Goal: Answer question/provide support: Share knowledge or assist other users

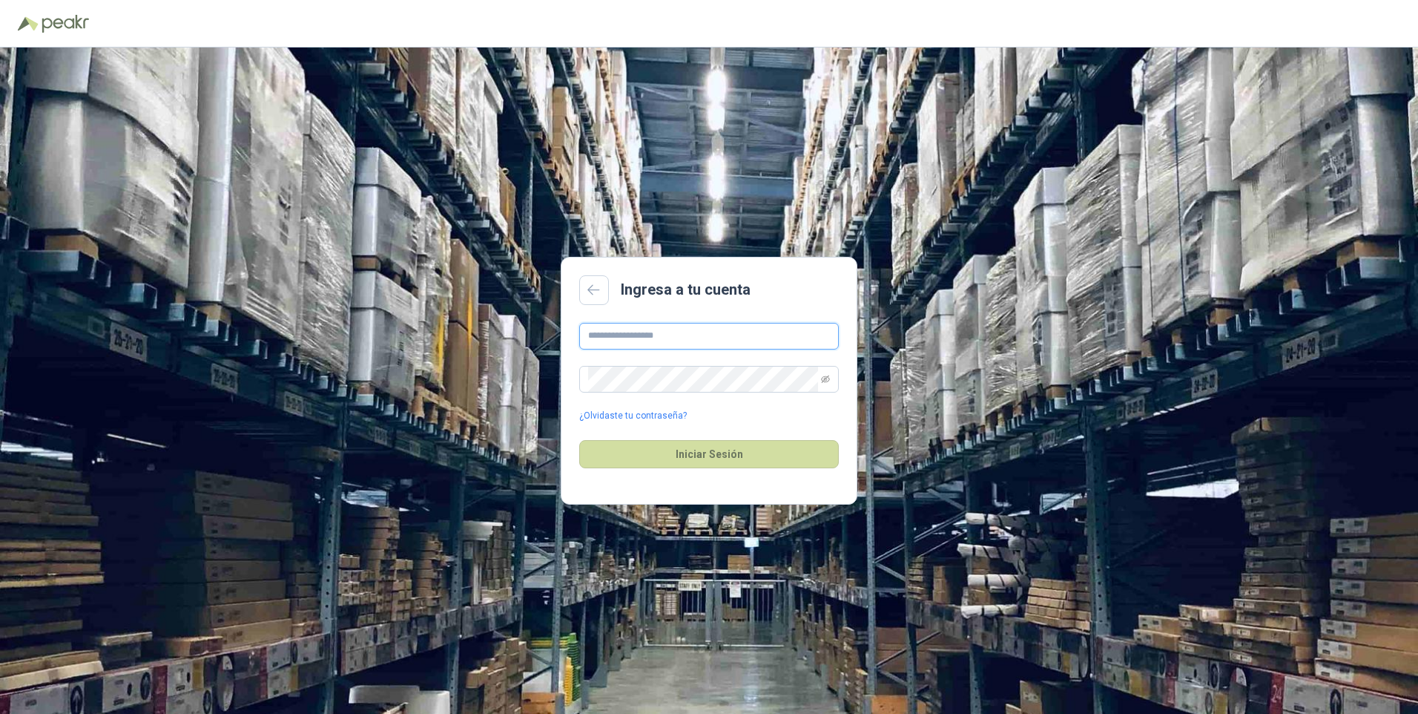
click at [652, 334] on input "text" at bounding box center [709, 336] width 260 height 27
click at [579, 440] on button "Iniciar Sesión" at bounding box center [709, 454] width 260 height 28
click at [695, 450] on button "Iniciar Sesión" at bounding box center [709, 454] width 260 height 28
click at [823, 378] on icon "eye-invisible" at bounding box center [825, 379] width 9 height 9
click at [730, 336] on input "**********" at bounding box center [709, 336] width 260 height 27
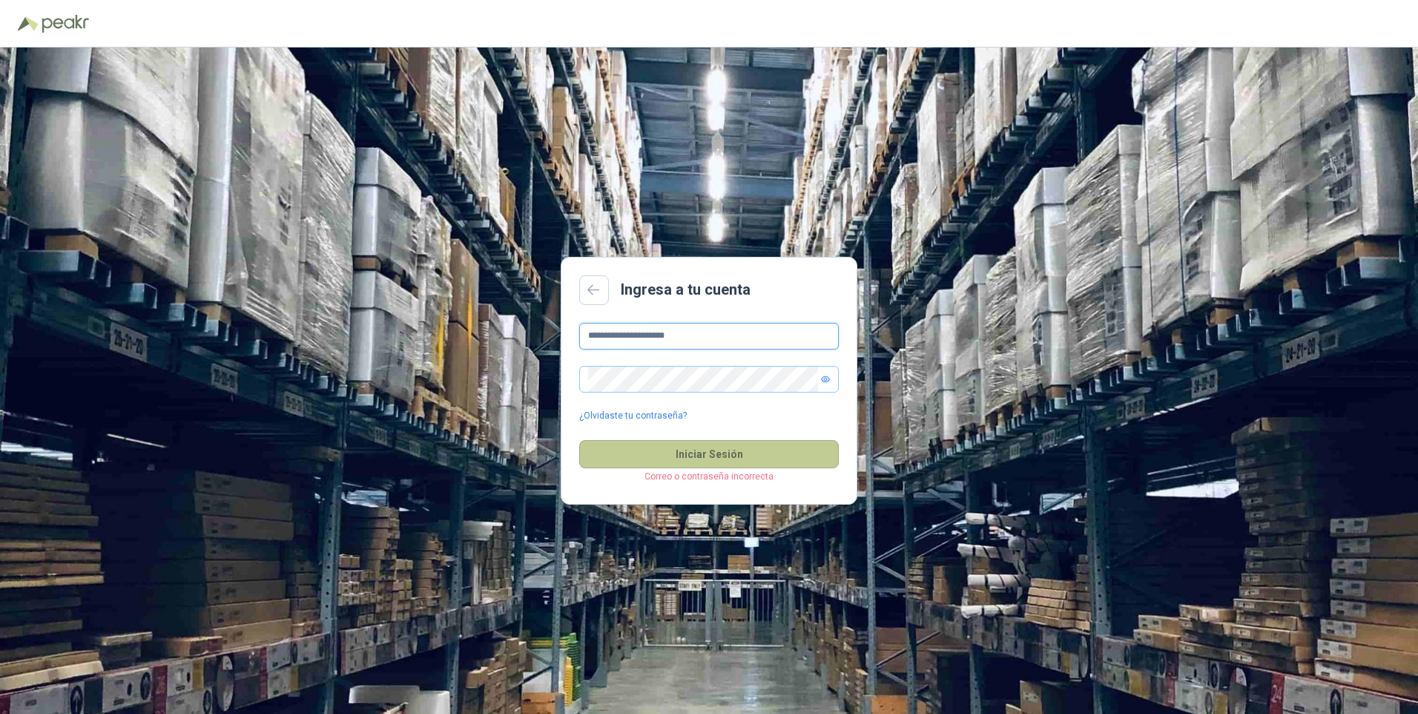
type input "**********"
click at [703, 449] on button "Iniciar Sesión" at bounding box center [709, 454] width 260 height 28
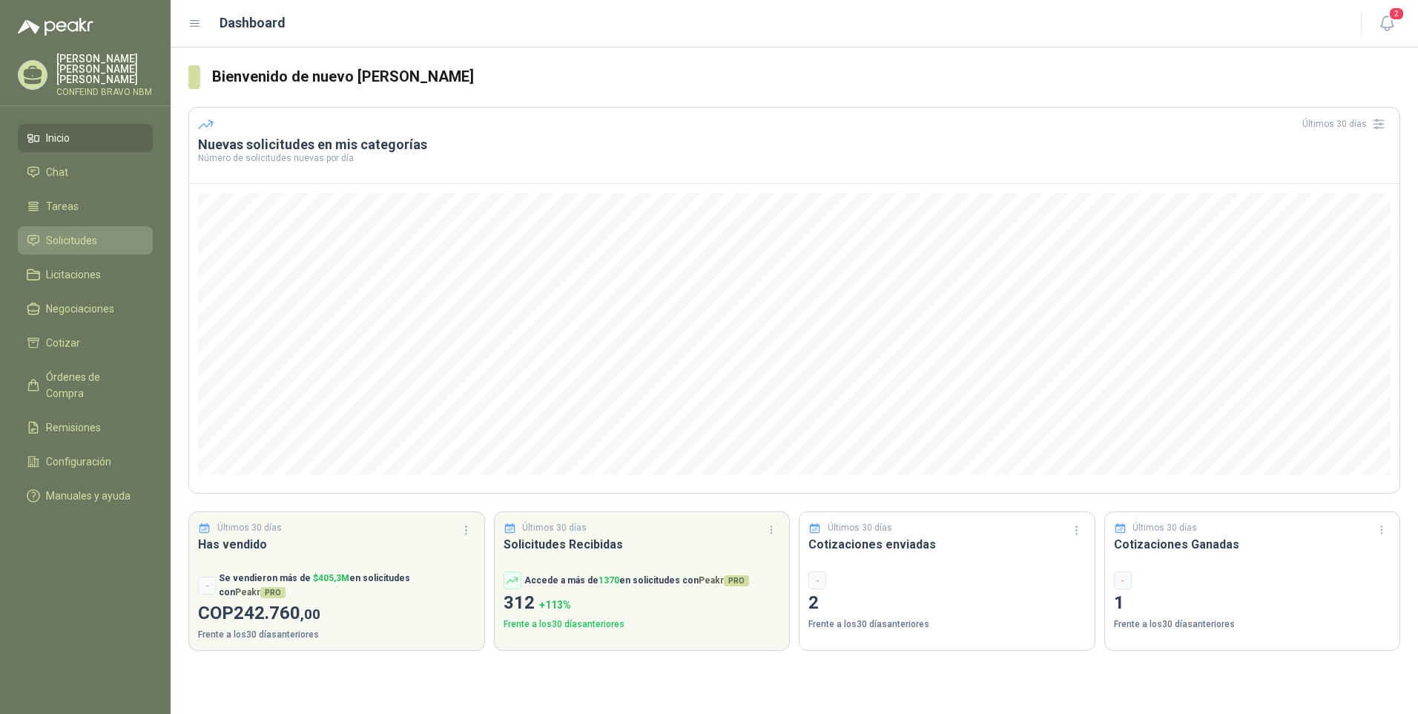
click at [73, 232] on span "Solicitudes" at bounding box center [71, 240] width 51 height 16
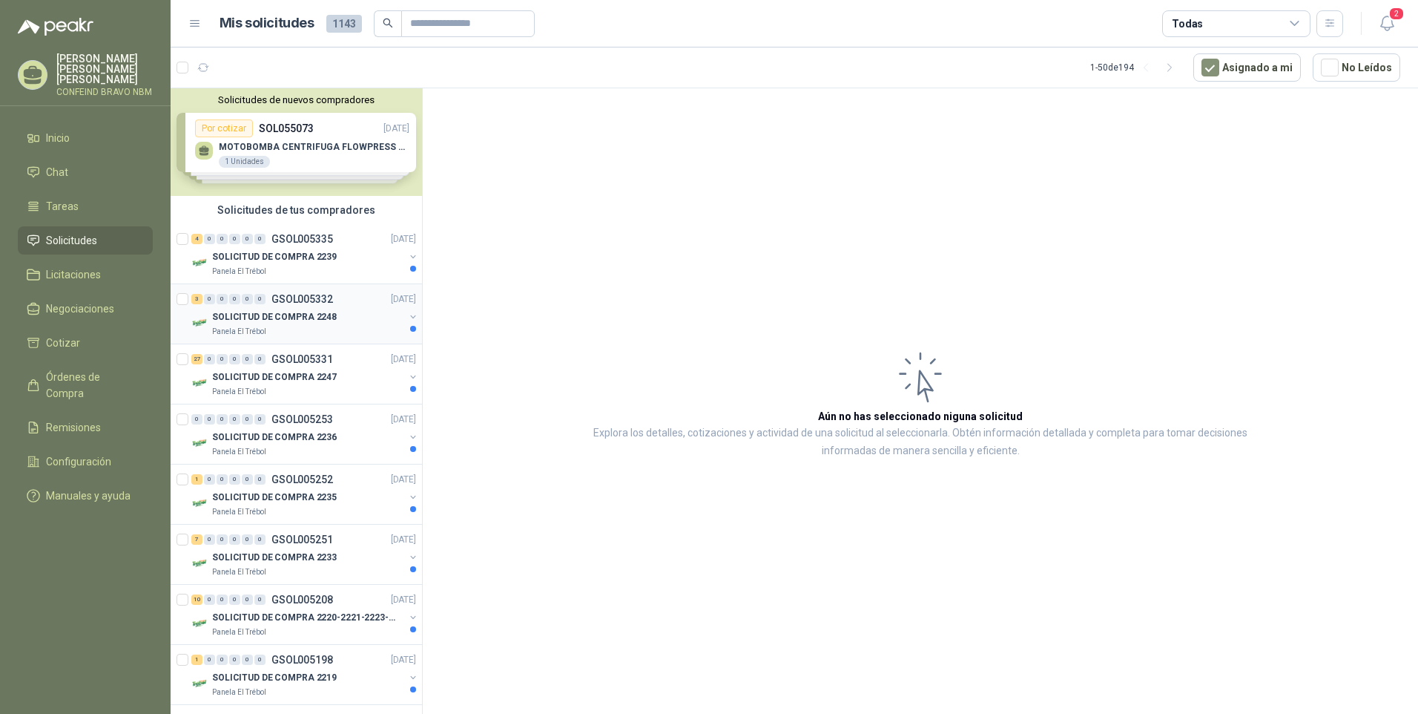
click at [300, 300] on p "GSOL005332" at bounding box center [303, 299] width 62 height 10
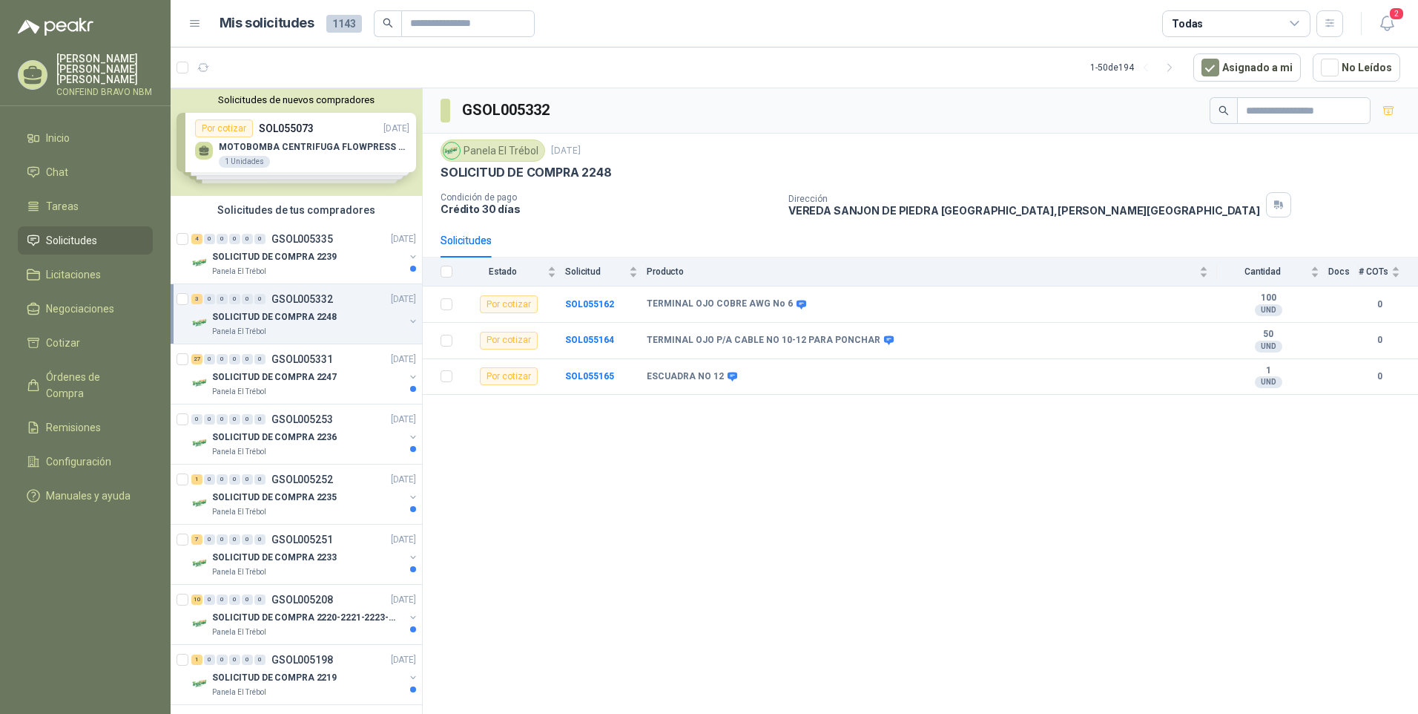
click at [289, 303] on p "GSOL005332" at bounding box center [303, 299] width 62 height 10
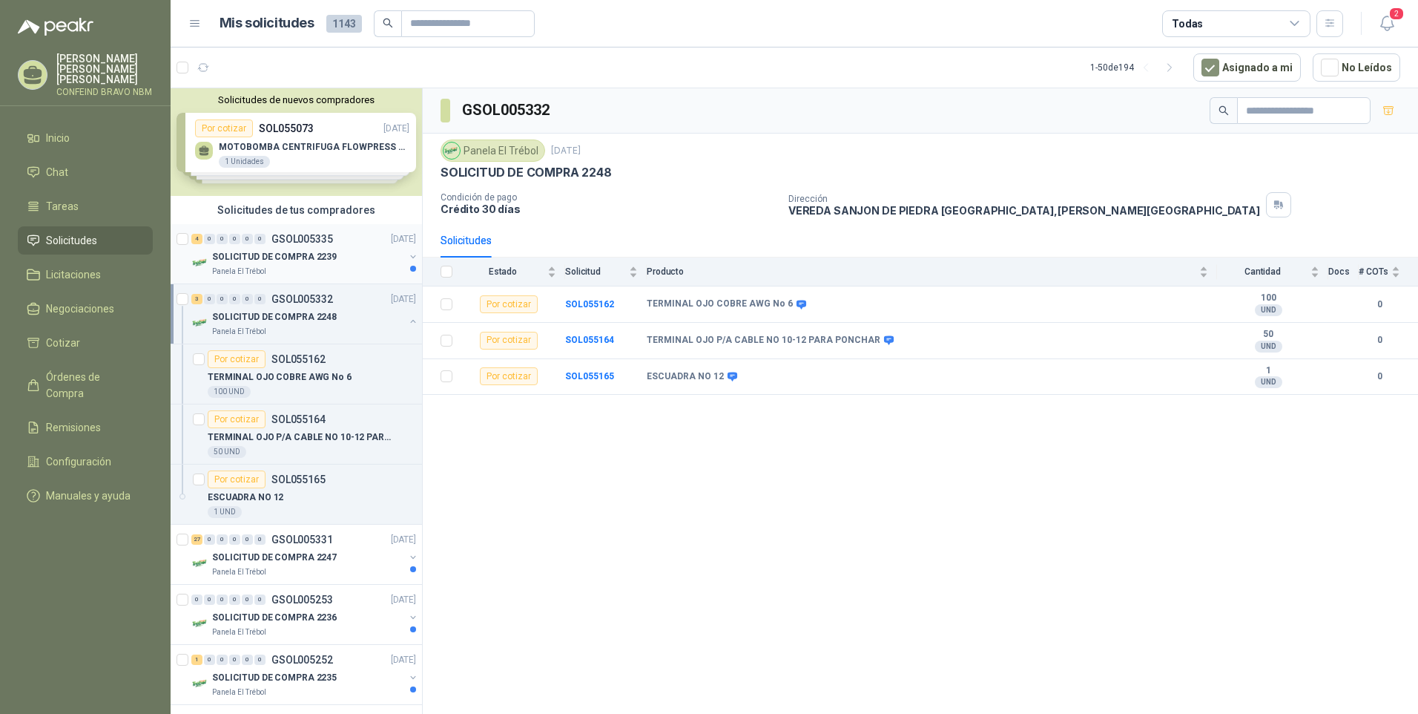
click at [234, 251] on p "SOLICITUD DE COMPRA 2239" at bounding box center [274, 257] width 125 height 14
click at [281, 424] on p "SOL055164" at bounding box center [299, 419] width 54 height 10
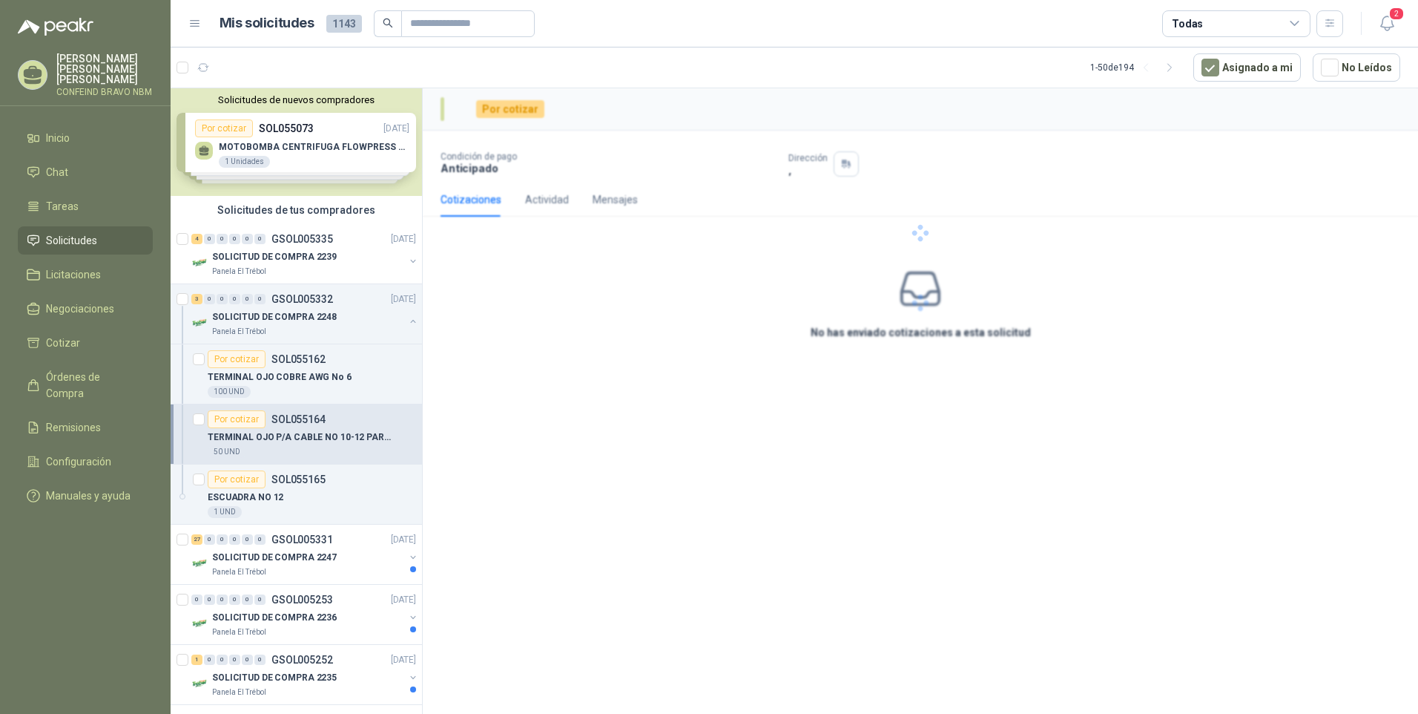
click at [243, 419] on div "Por cotizar" at bounding box center [237, 419] width 58 height 18
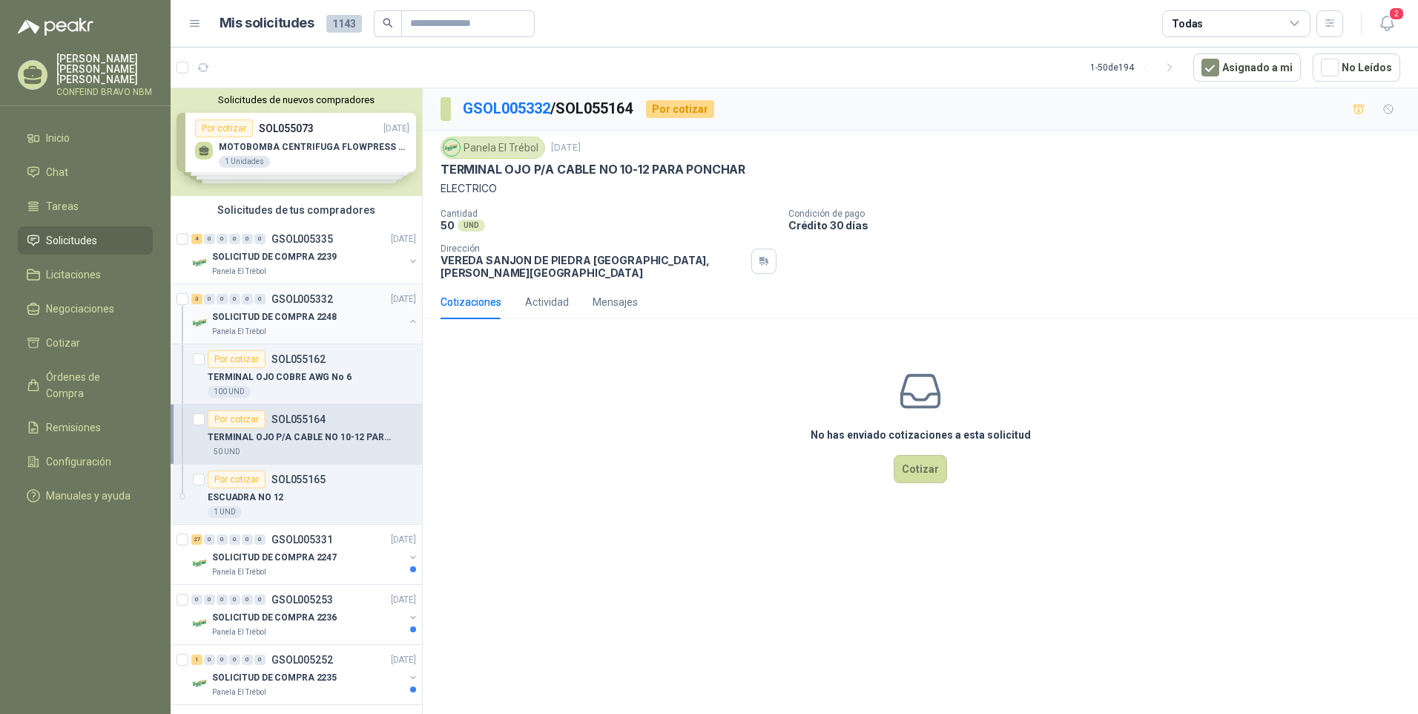
click at [248, 316] on p "SOLICITUD DE COMPRA 2248" at bounding box center [274, 317] width 125 height 14
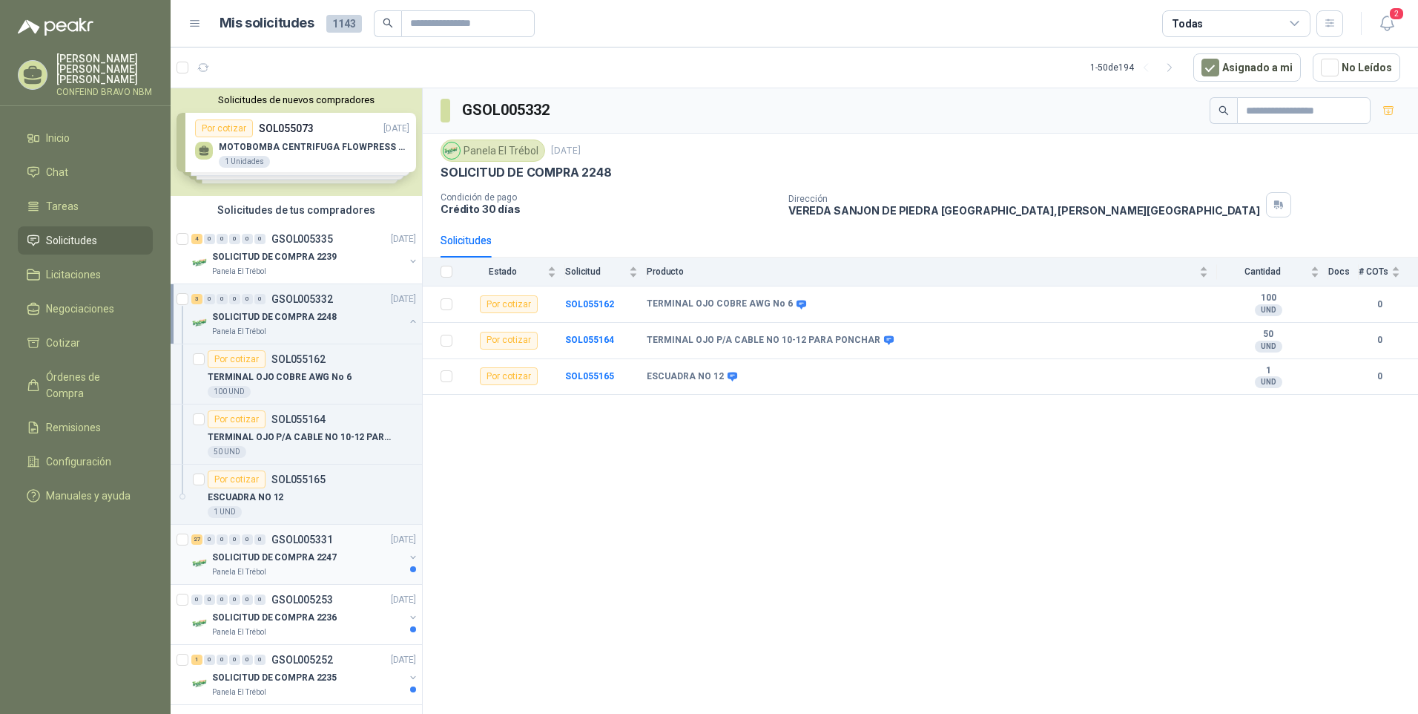
click at [288, 550] on p "SOLICITUD DE COMPRA 2247" at bounding box center [274, 557] width 125 height 14
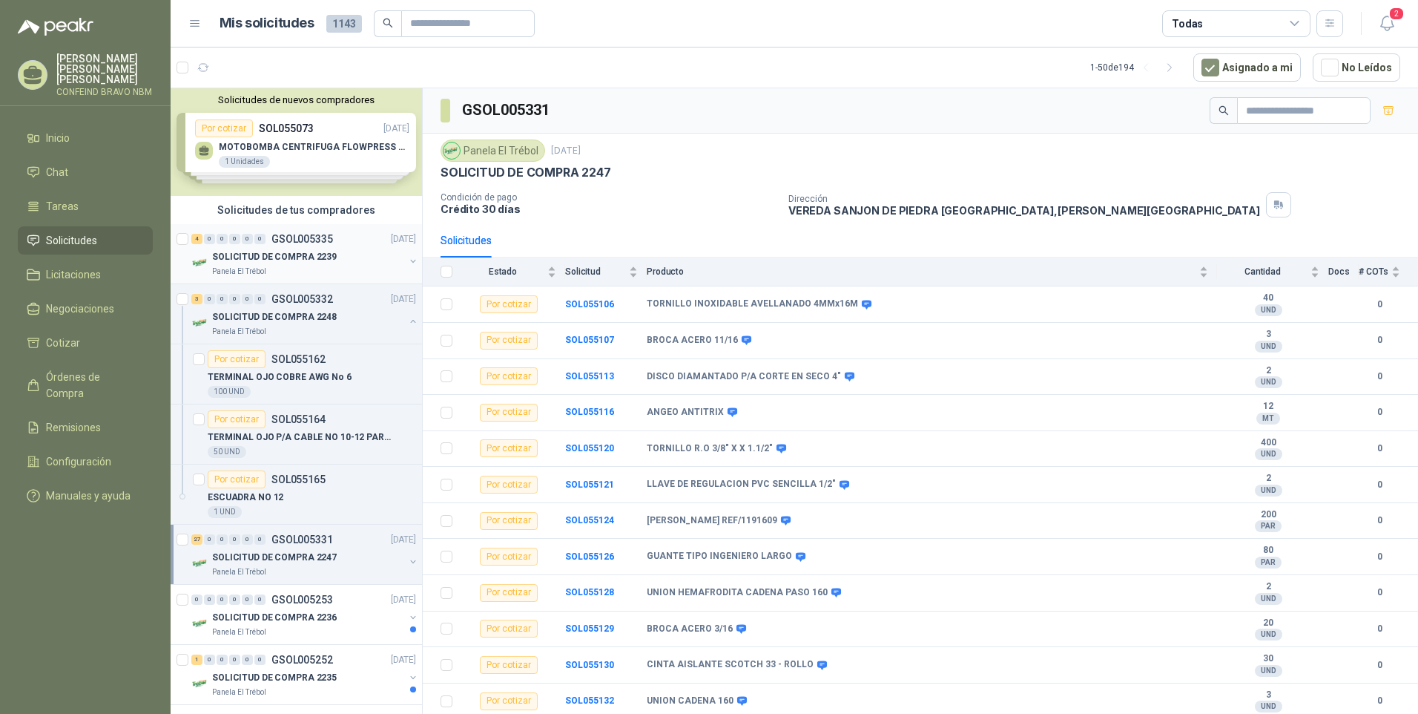
click at [280, 240] on p "GSOL005335" at bounding box center [303, 239] width 62 height 10
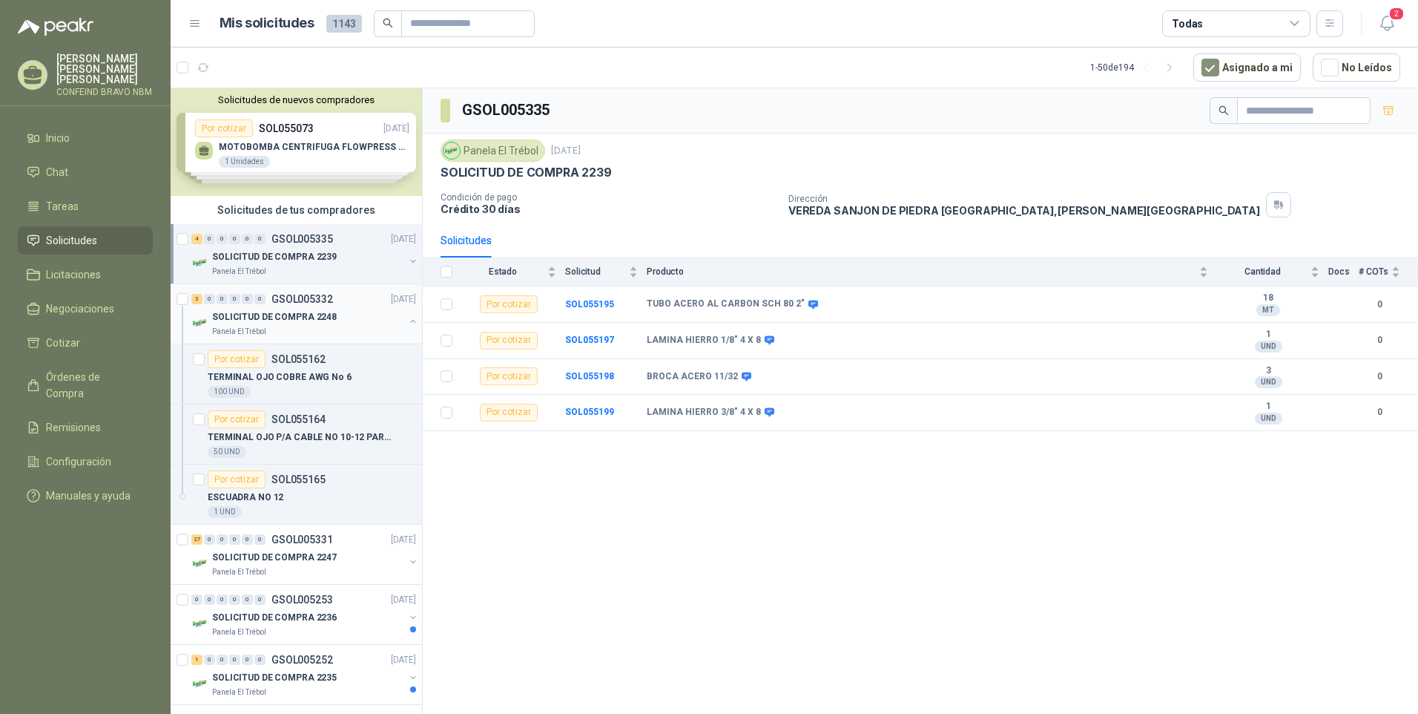
click at [255, 304] on div "3 0 0 0 0 0 GSOL005332 [DATE]" at bounding box center [305, 299] width 228 height 18
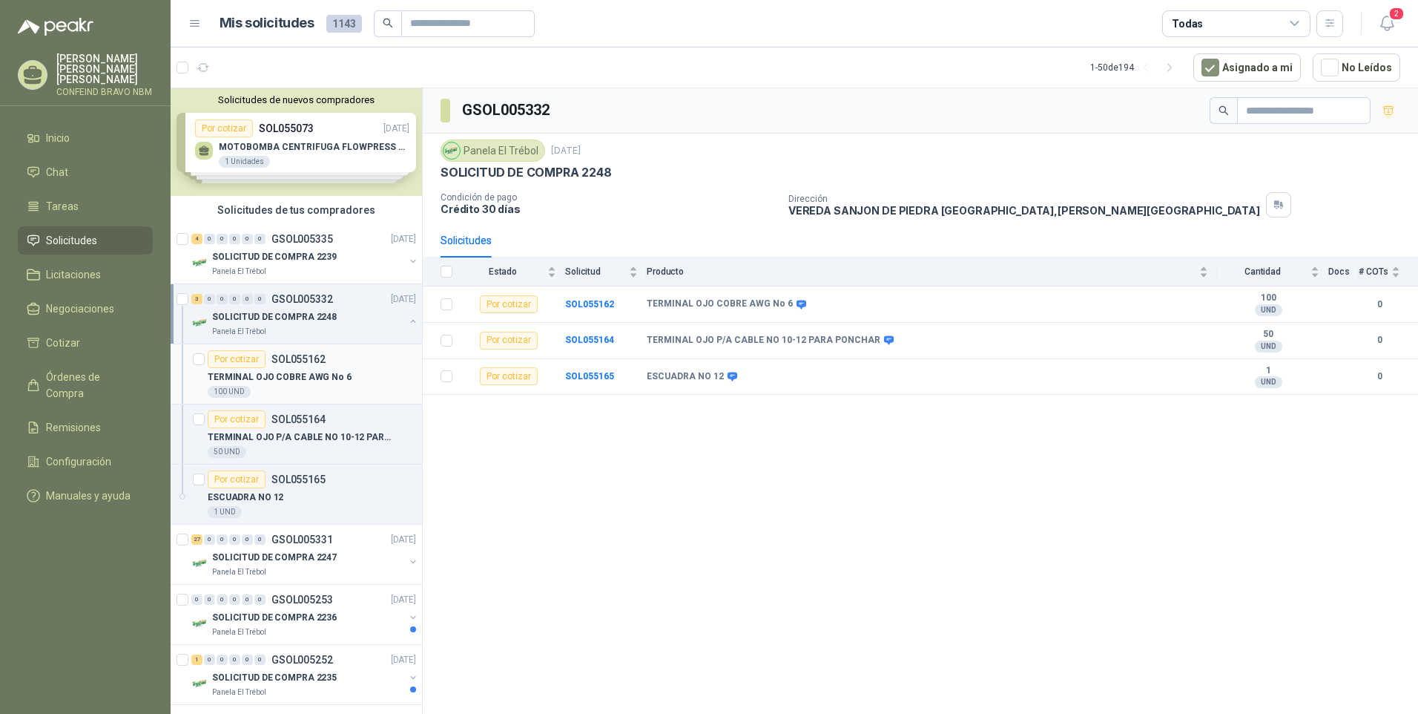
click at [303, 366] on div "Por cotizar SOL055162" at bounding box center [267, 359] width 118 height 18
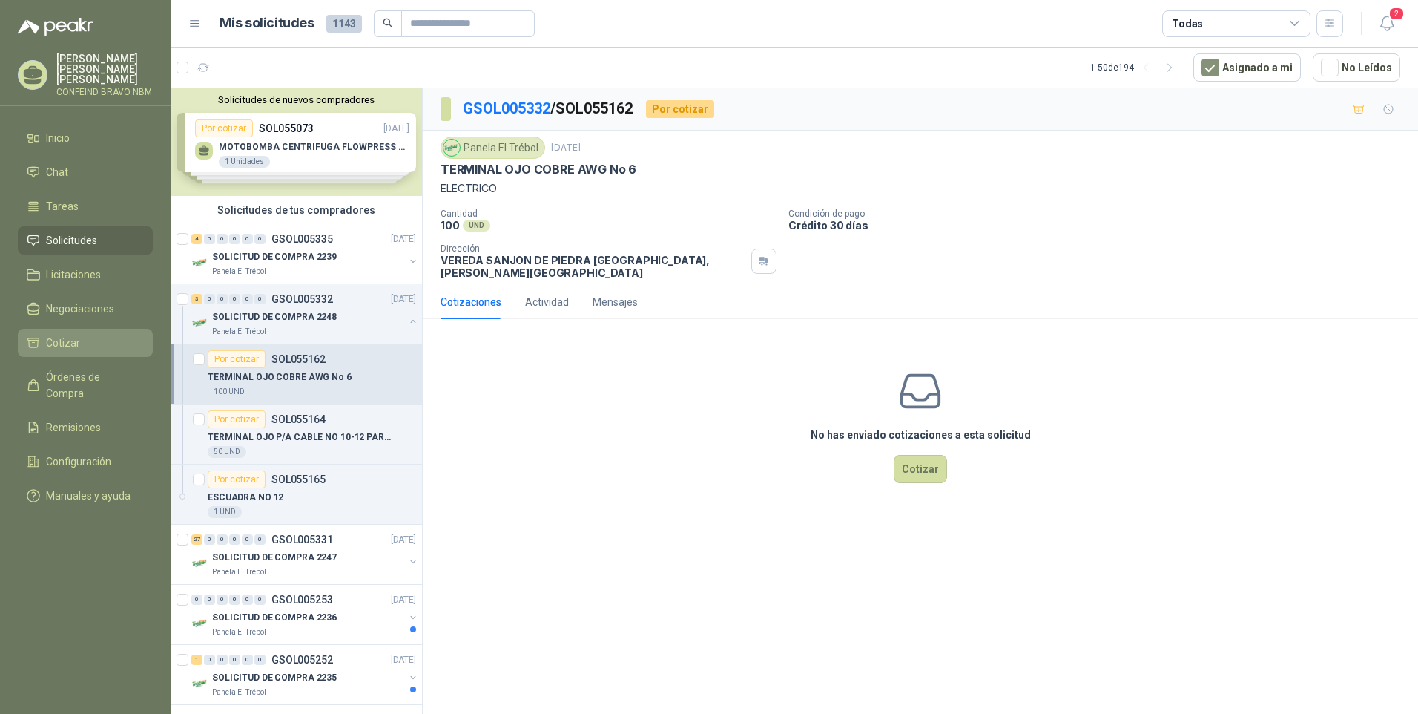
click at [63, 335] on span "Cotizar" at bounding box center [63, 343] width 34 height 16
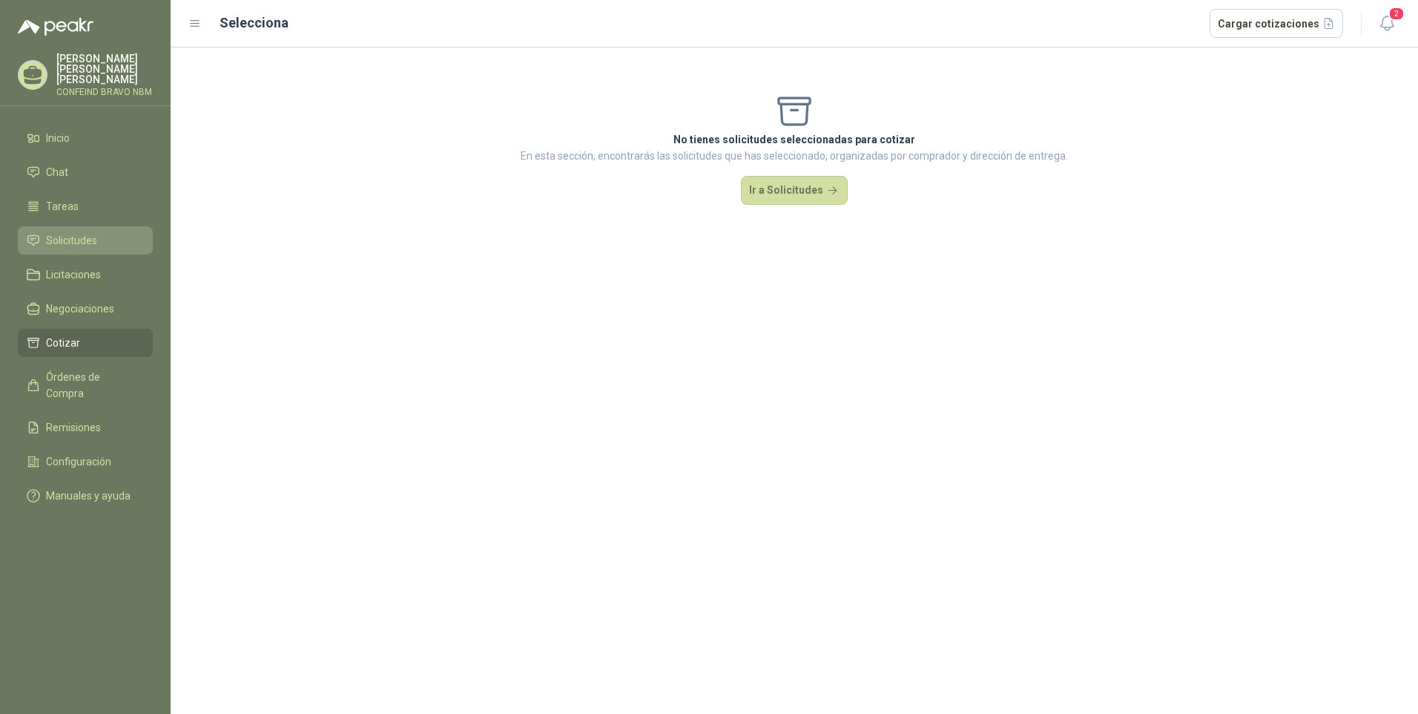
click at [70, 232] on span "Solicitudes" at bounding box center [71, 240] width 51 height 16
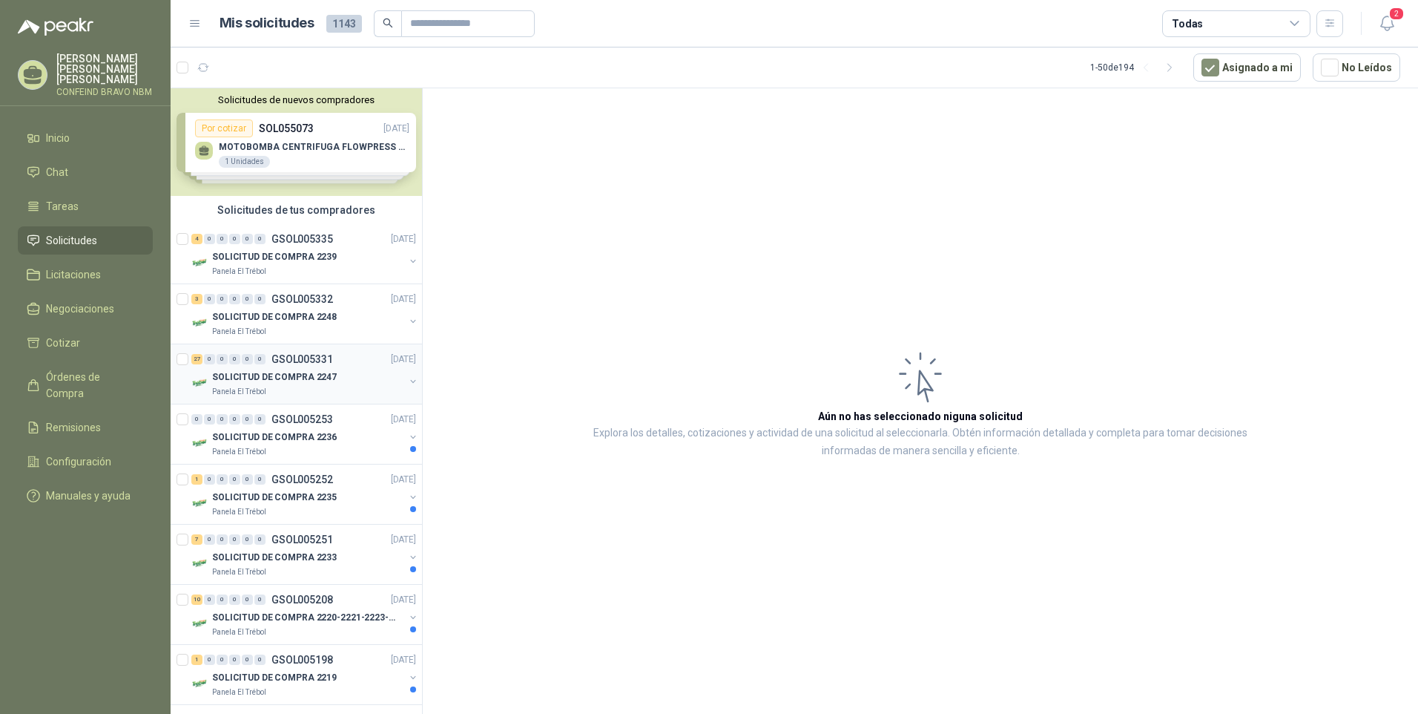
click at [280, 361] on p "GSOL005331" at bounding box center [303, 359] width 62 height 10
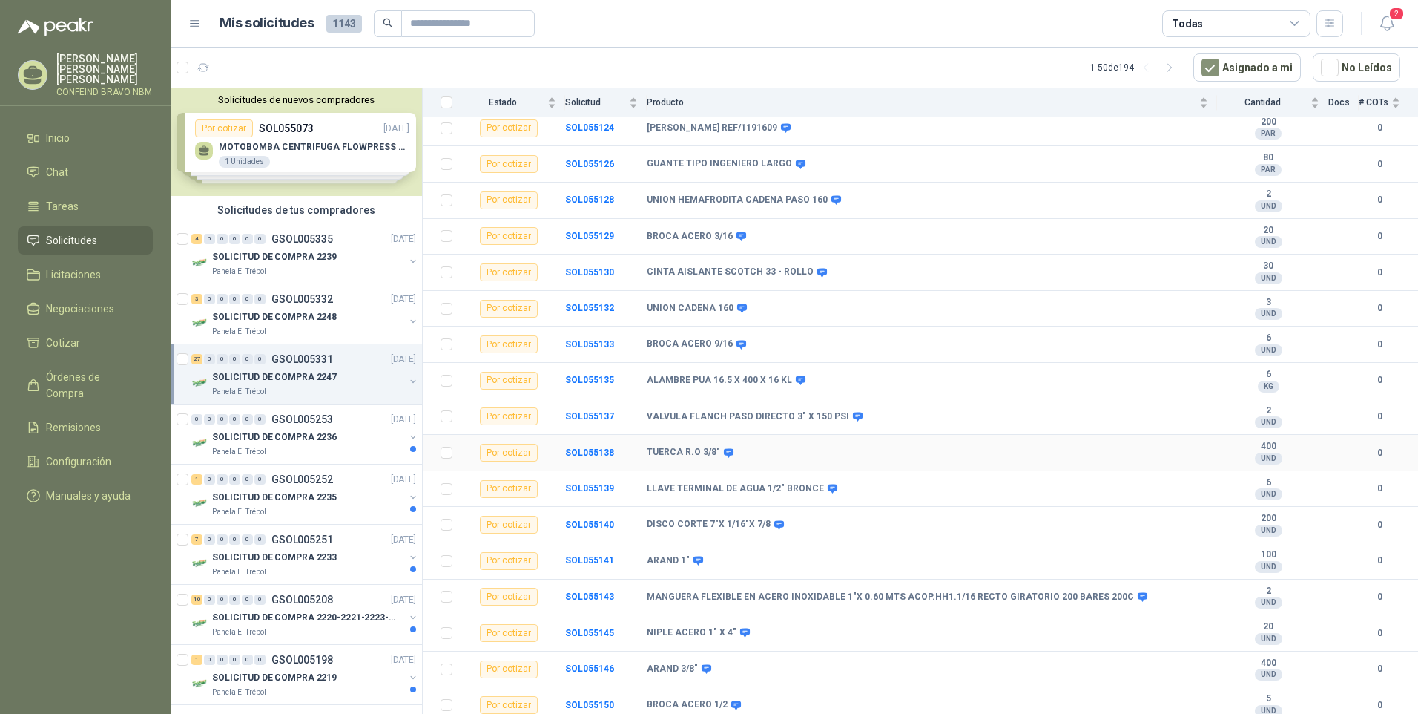
scroll to position [318, 0]
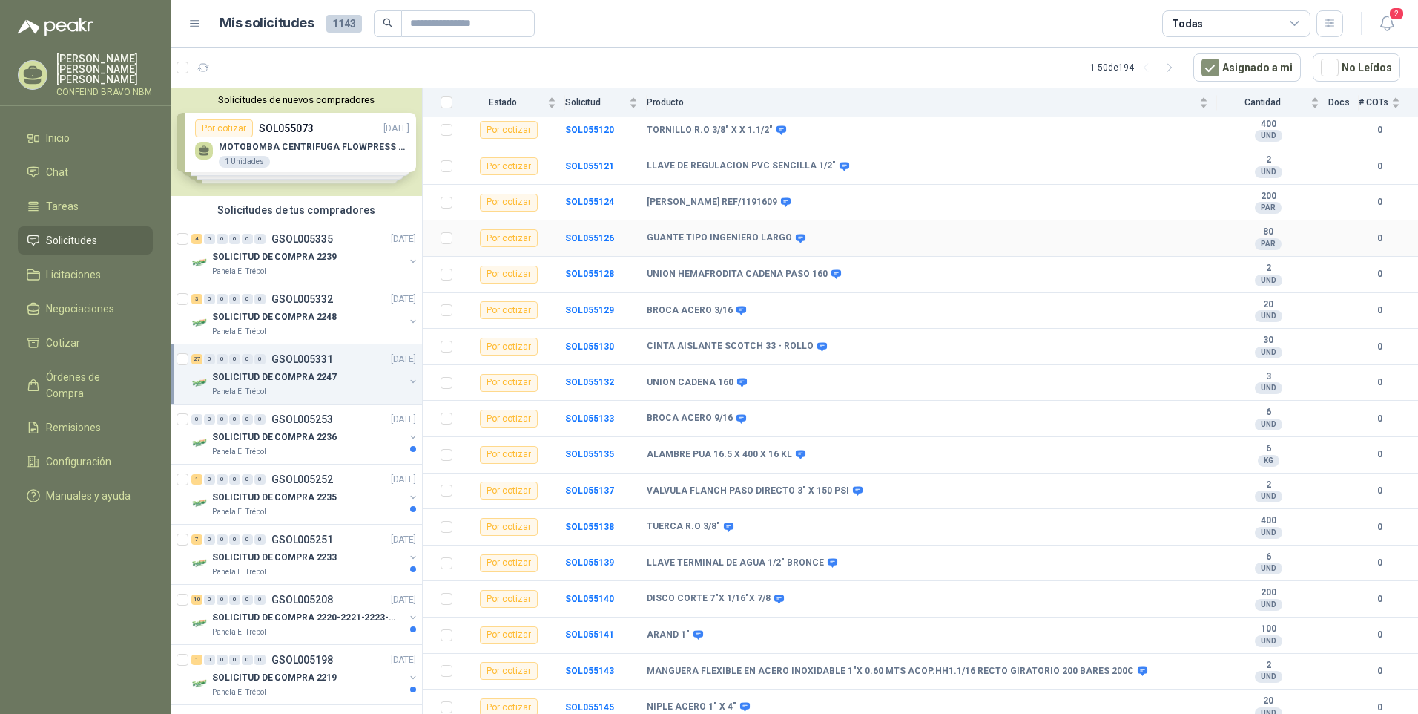
click at [519, 237] on div "Por cotizar" at bounding box center [509, 238] width 58 height 18
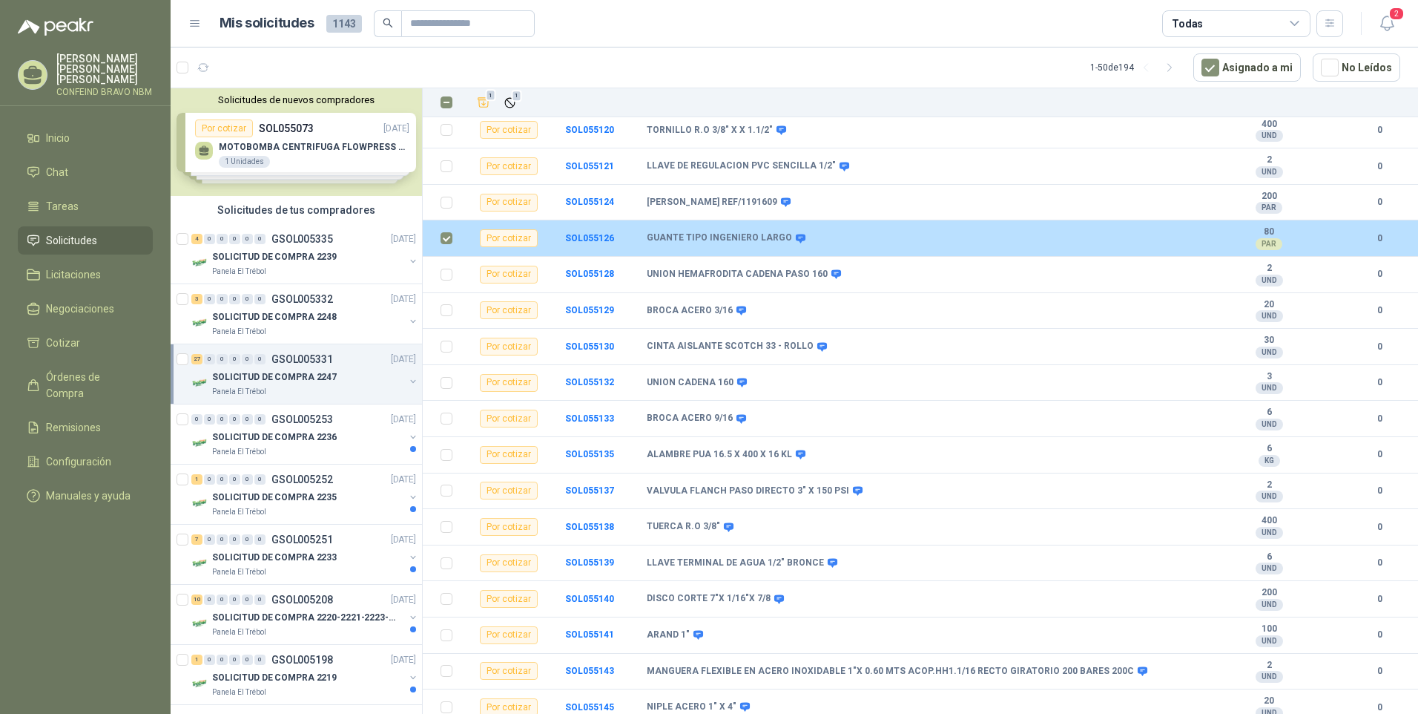
click at [494, 237] on div "Por cotizar" at bounding box center [509, 238] width 58 height 18
click at [512, 231] on div "Por cotizar" at bounding box center [509, 238] width 58 height 18
drag, startPoint x: 512, startPoint y: 231, endPoint x: 579, endPoint y: 234, distance: 67.6
click at [579, 234] on b "SOL055126" at bounding box center [589, 238] width 49 height 10
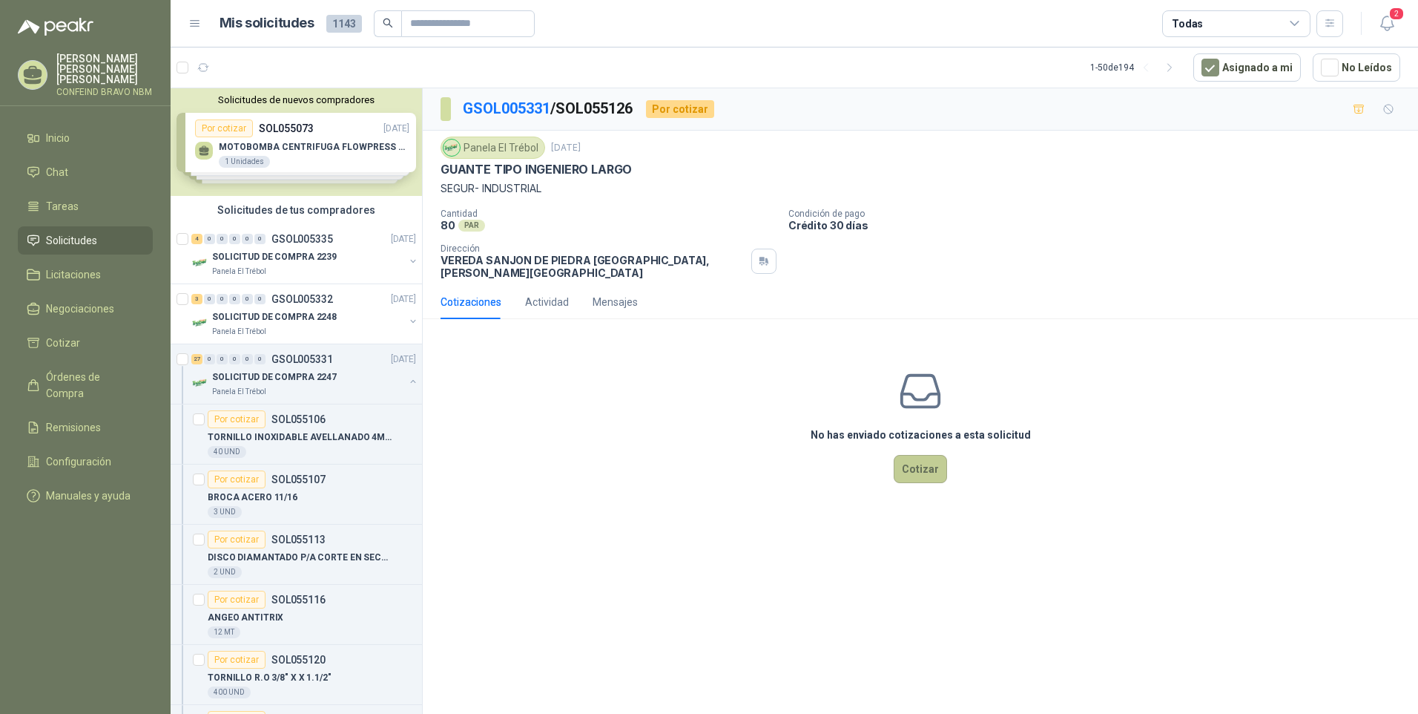
click at [919, 460] on button "Cotizar" at bounding box center [920, 469] width 53 height 28
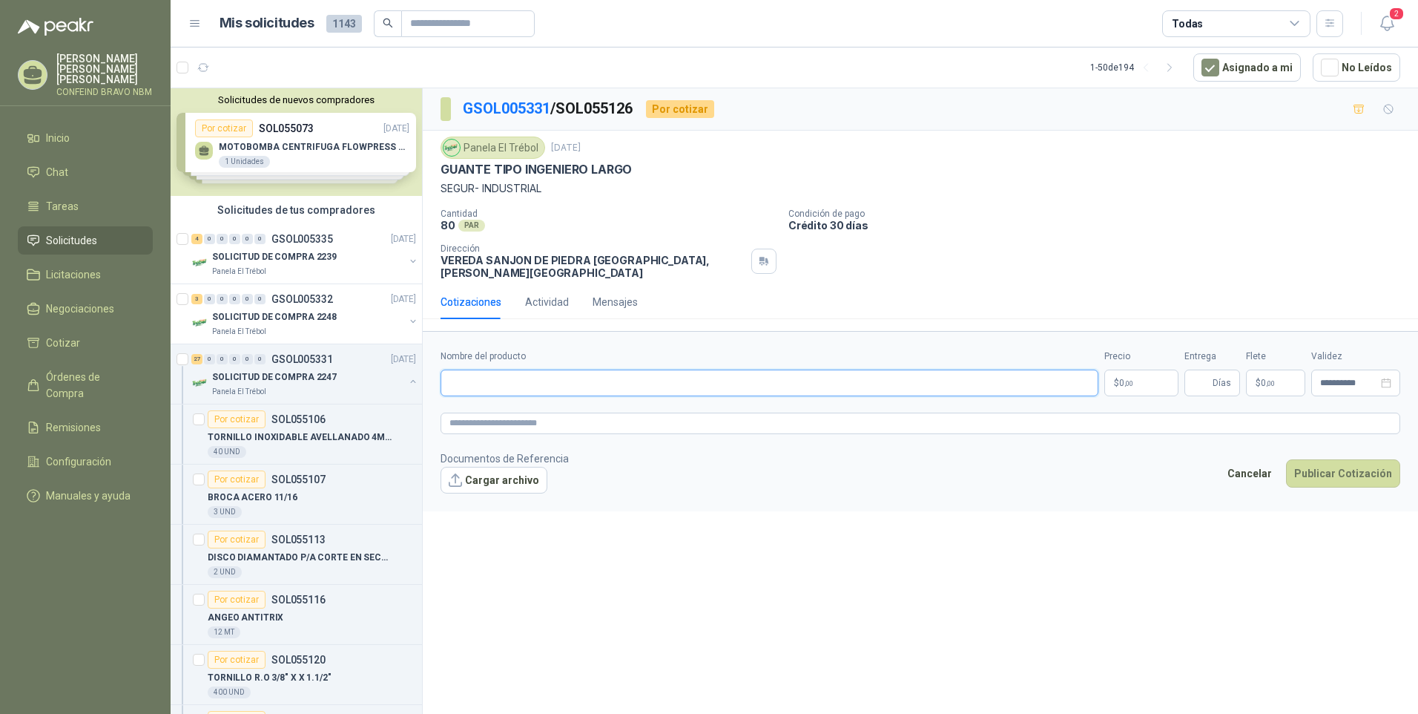
click at [493, 375] on input "Nombre del producto" at bounding box center [770, 382] width 658 height 27
type input "*"
type input "**********"
click at [1144, 378] on p "$ 0 ,00" at bounding box center [1142, 382] width 74 height 27
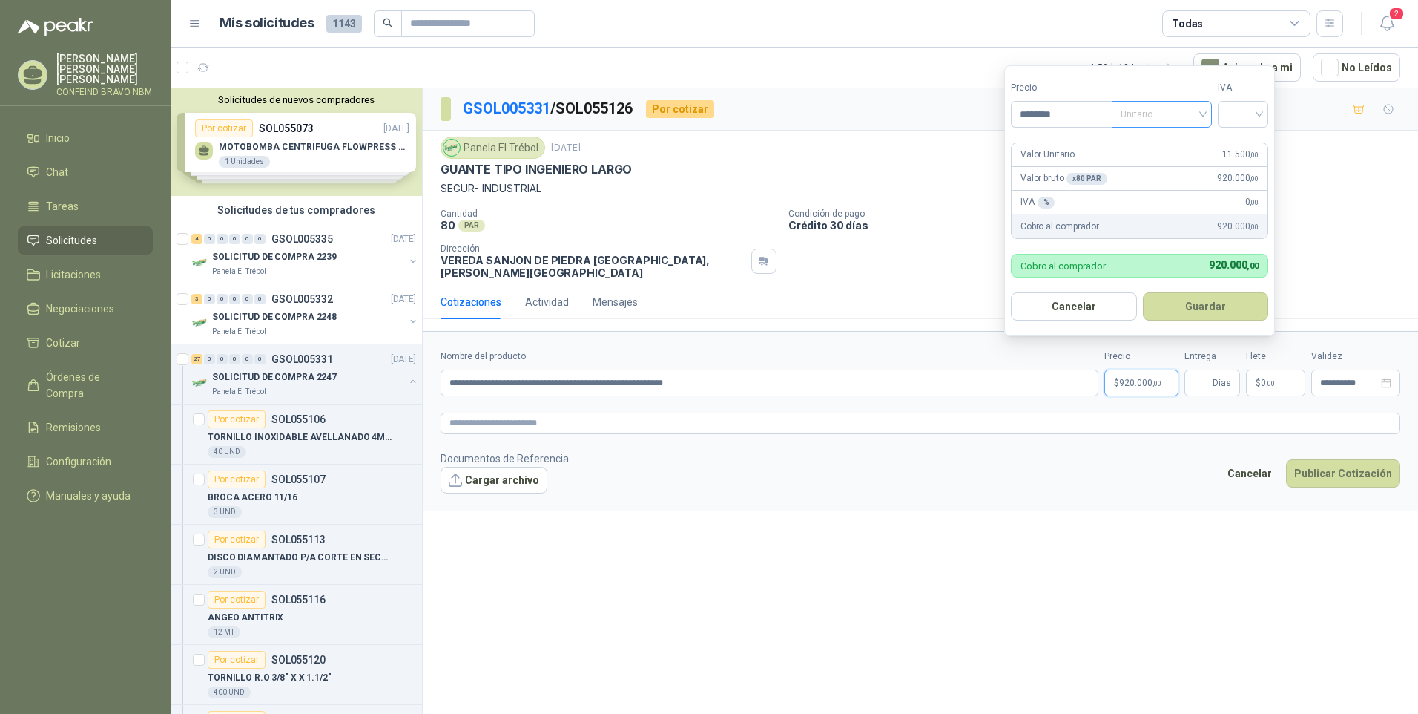
click at [1203, 109] on span "Unitario" at bounding box center [1162, 114] width 82 height 22
type input "********"
click at [1151, 144] on div "Unitario" at bounding box center [1165, 144] width 76 height 16
click at [1237, 110] on input "search" at bounding box center [1243, 113] width 33 height 22
click at [1243, 149] on div "19%" at bounding box center [1246, 144] width 27 height 16
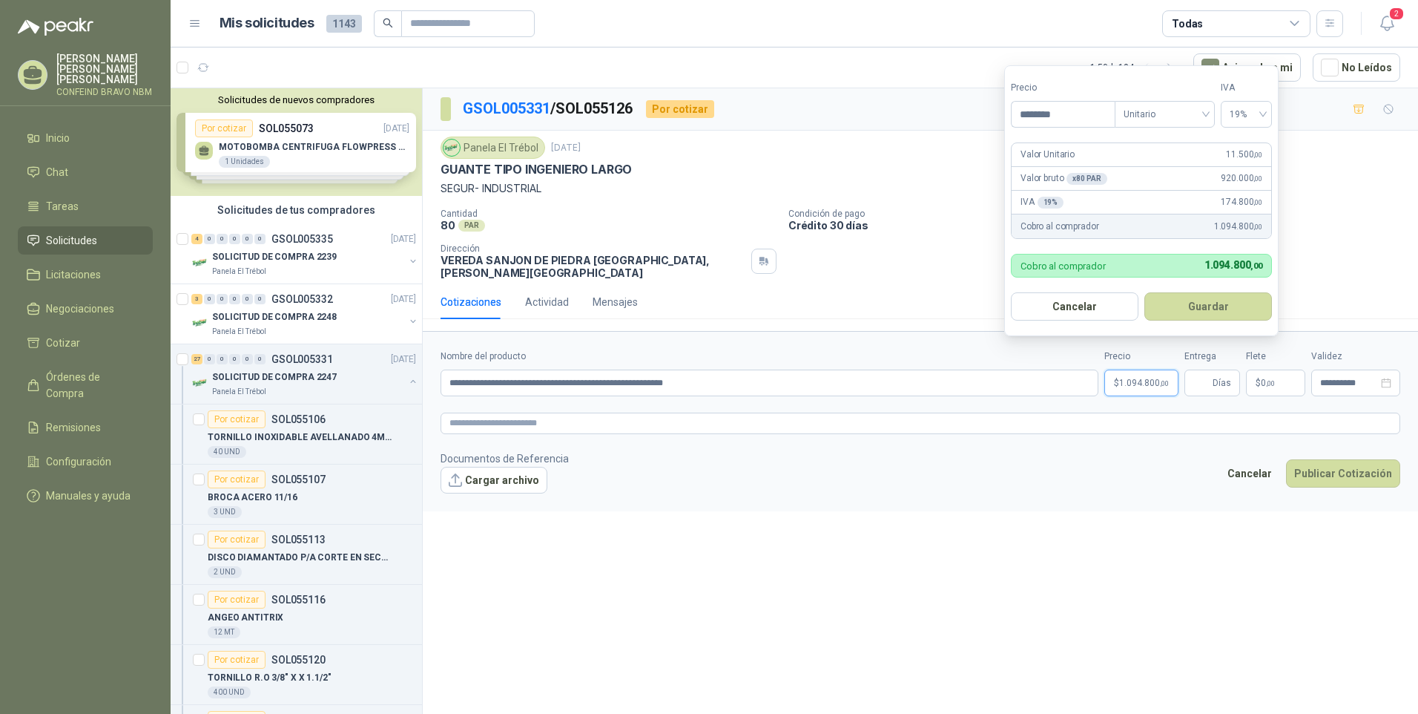
click at [1069, 156] on p "Valor Unitario" at bounding box center [1048, 155] width 54 height 14
click at [1071, 154] on p "Valor Unitario" at bounding box center [1048, 155] width 54 height 14
drag, startPoint x: 1071, startPoint y: 154, endPoint x: 1080, endPoint y: 152, distance: 9.2
click at [1080, 152] on div "Valor Unitario 11.500 ,00" at bounding box center [1142, 155] width 260 height 24
click at [1093, 177] on div "x 80 PAR" at bounding box center [1087, 179] width 40 height 12
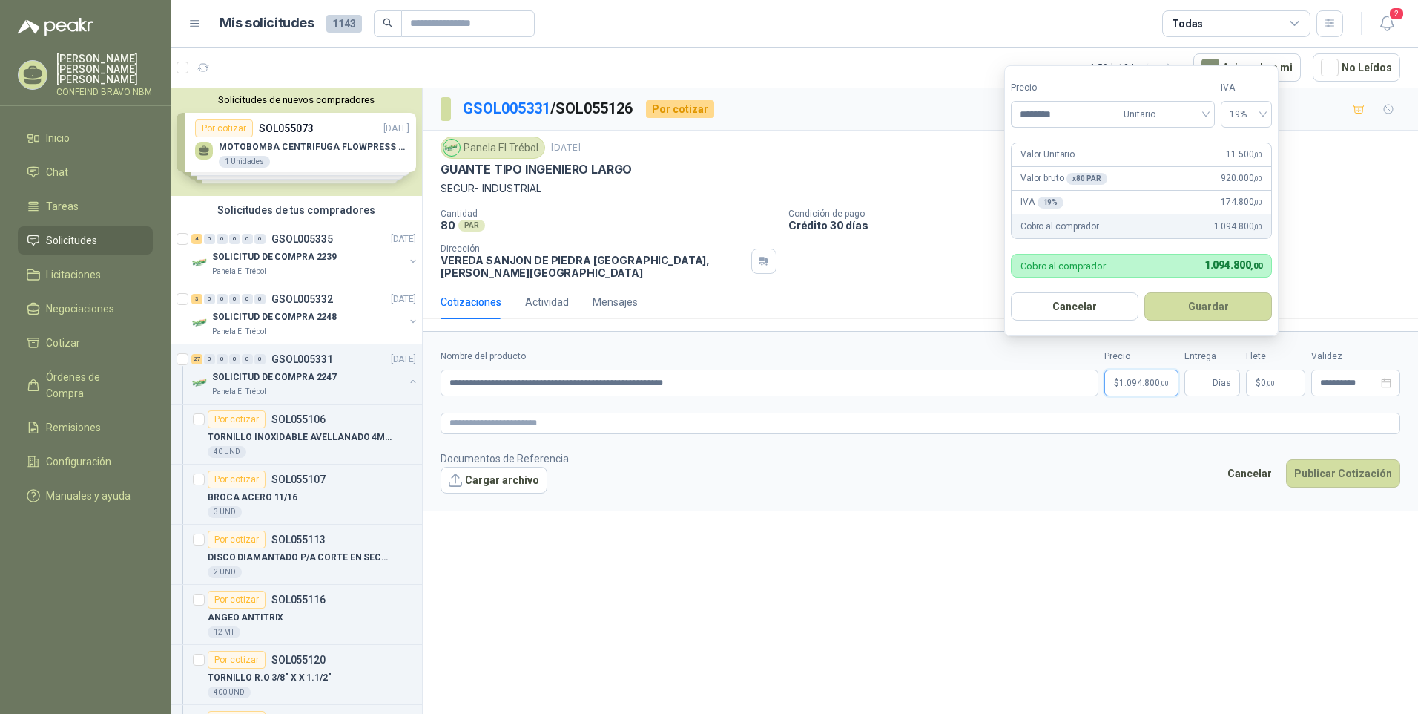
click at [1085, 178] on div "x 80 PAR" at bounding box center [1087, 179] width 40 height 12
click at [1189, 306] on button "Guardar" at bounding box center [1209, 306] width 128 height 28
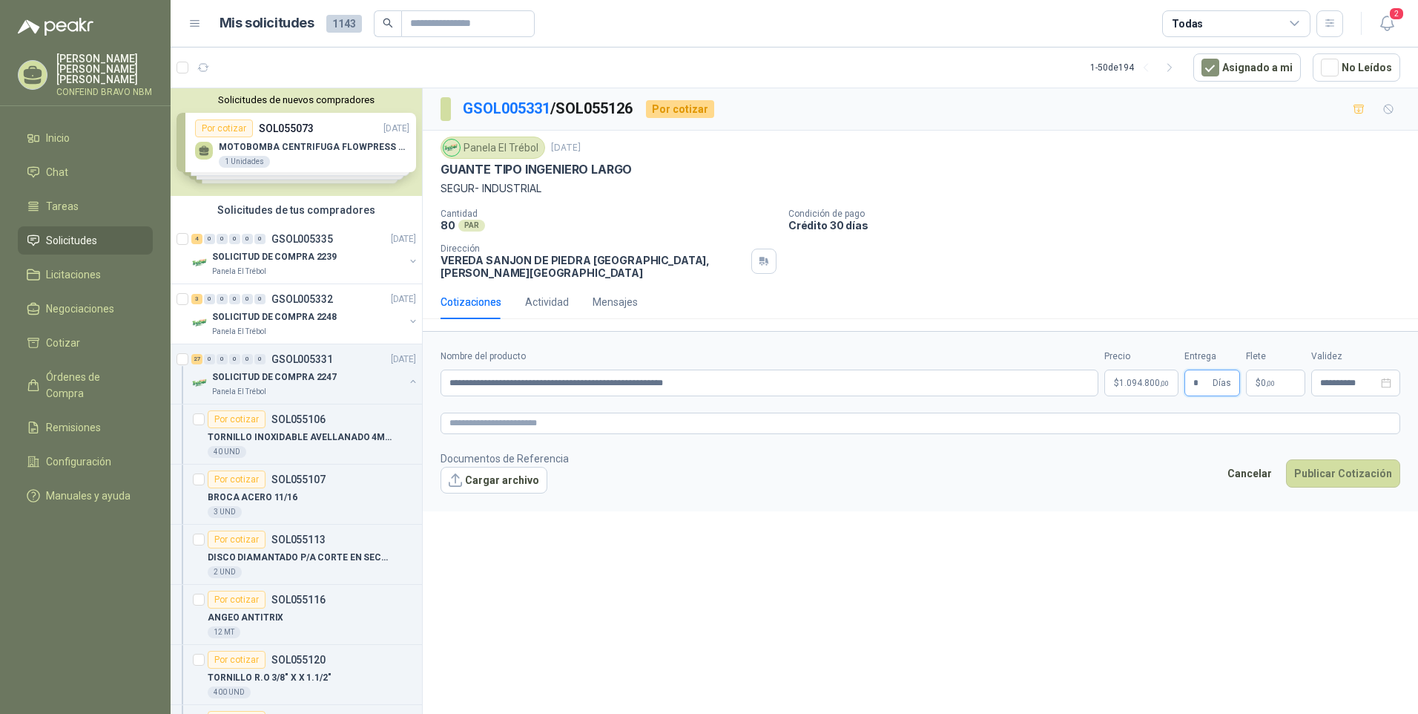
type input "*"
click at [1274, 379] on span ",00" at bounding box center [1270, 383] width 9 height 8
click at [1276, 415] on textarea at bounding box center [921, 423] width 960 height 22
drag, startPoint x: 752, startPoint y: 375, endPoint x: 438, endPoint y: 376, distance: 313.8
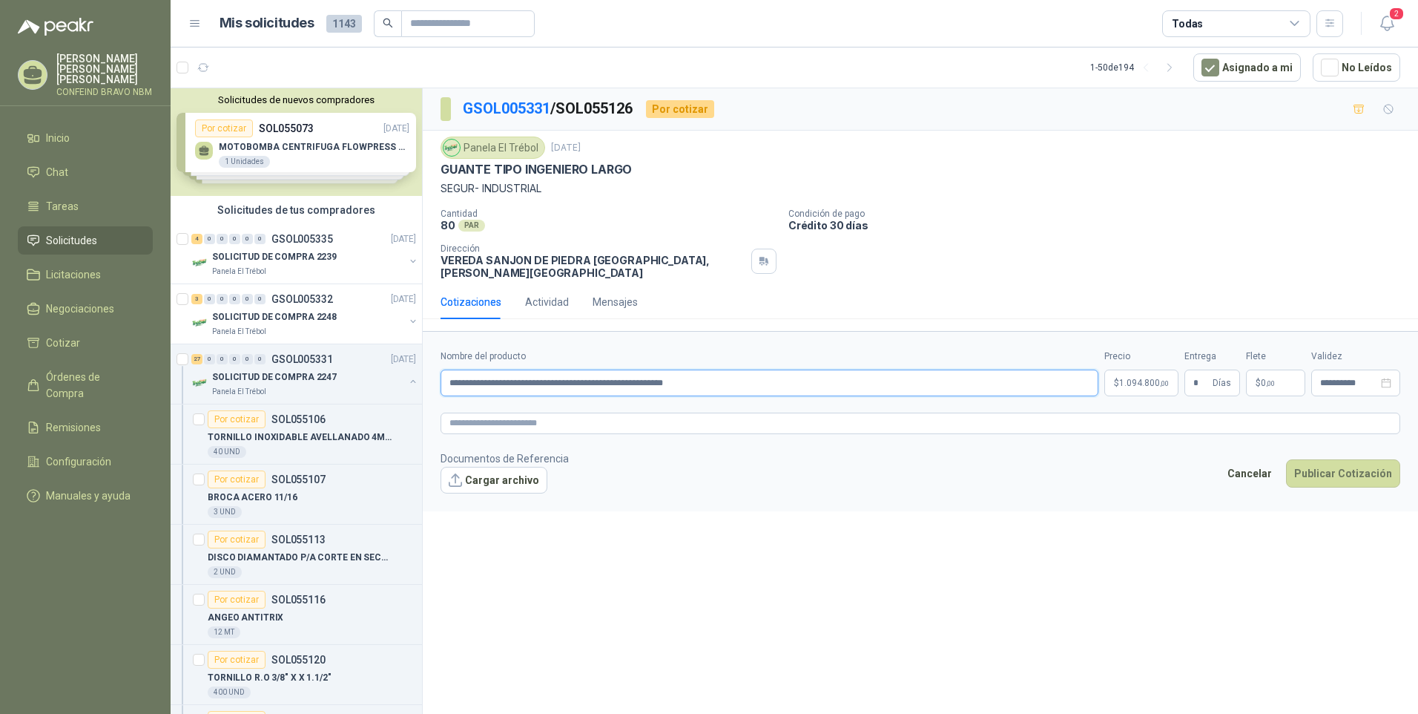
click at [438, 376] on form "**********" at bounding box center [921, 421] width 996 height 180
paste textarea "**********"
type textarea "**********"
drag, startPoint x: 742, startPoint y: 375, endPoint x: 542, endPoint y: 376, distance: 199.6
click at [542, 376] on input "**********" at bounding box center [770, 382] width 658 height 27
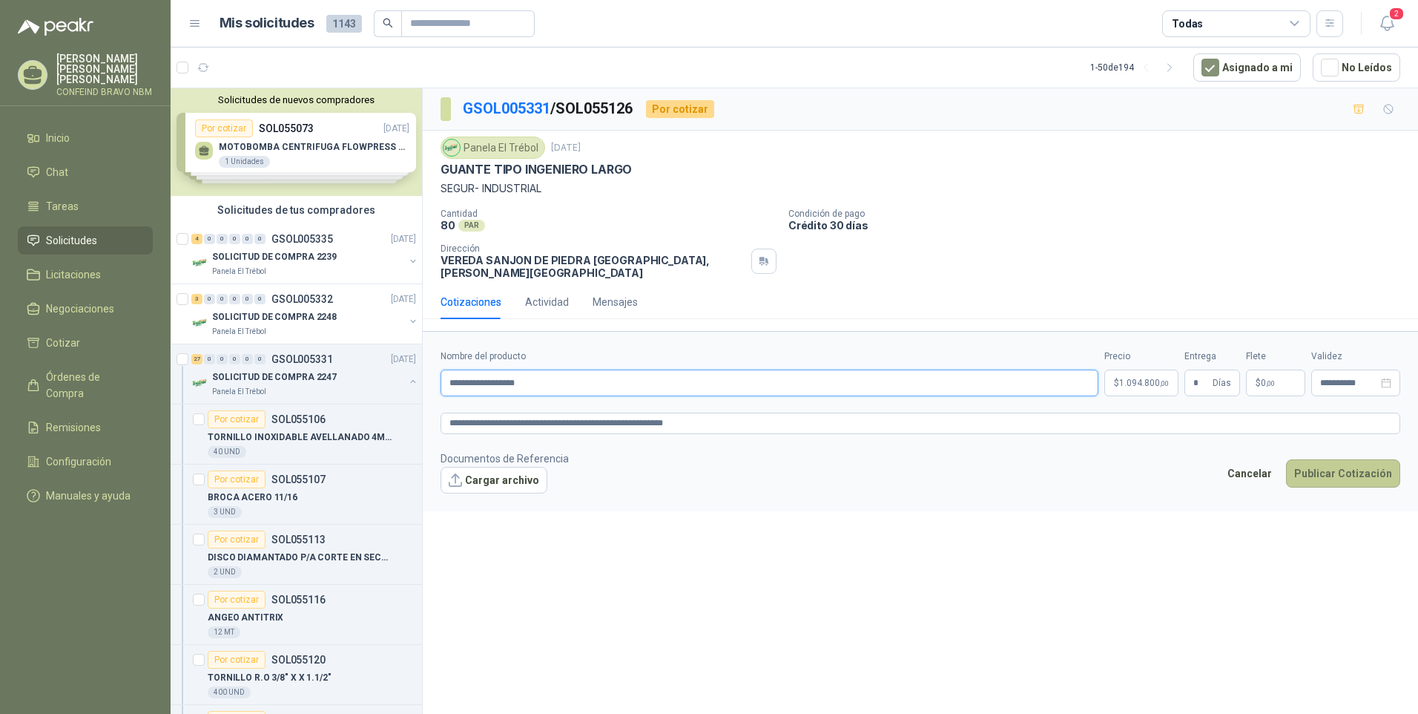
type input "**********"
click at [1320, 459] on button "Publicar Cotización" at bounding box center [1343, 473] width 114 height 28
